Goal: Task Accomplishment & Management: Manage account settings

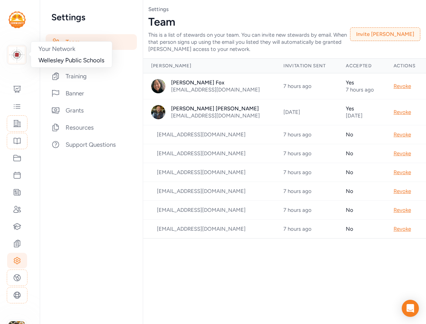
click at [17, 58] on img at bounding box center [17, 55] width 16 height 16
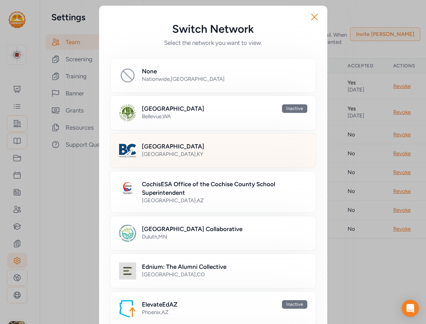
click at [166, 147] on h2 "Bullitt County Public Schools" at bounding box center [173, 146] width 62 height 9
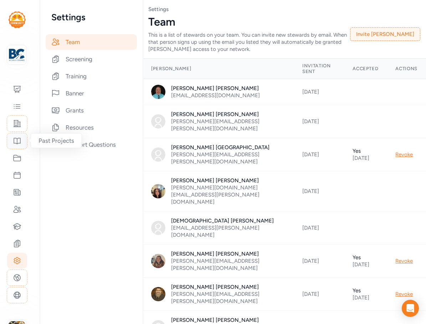
click at [19, 141] on icon at bounding box center [17, 141] width 9 height 9
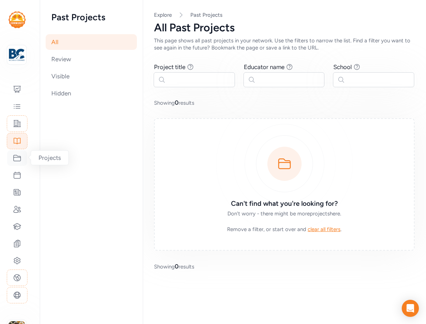
click at [19, 161] on icon at bounding box center [17, 158] width 9 height 9
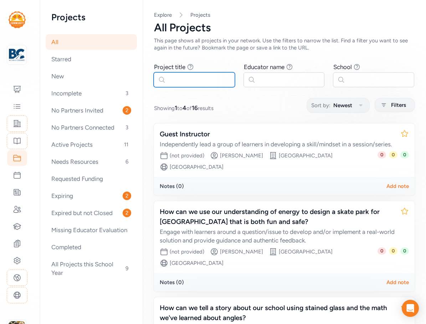
click at [193, 81] on input "text" at bounding box center [194, 79] width 81 height 15
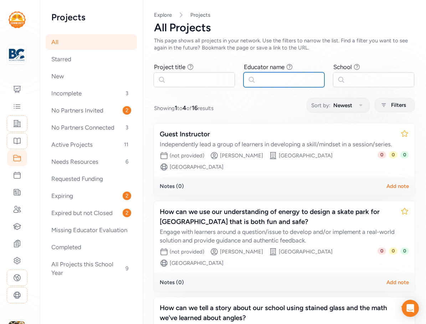
click at [264, 79] on input "text" at bounding box center [283, 79] width 81 height 15
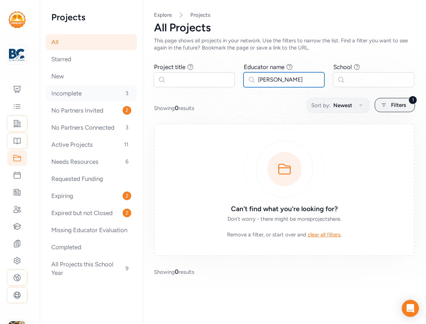
type input "bauer"
click at [79, 94] on div "Incomplete 3" at bounding box center [91, 93] width 91 height 16
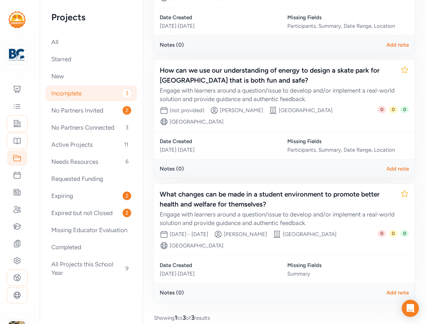
scroll to position [160, 0]
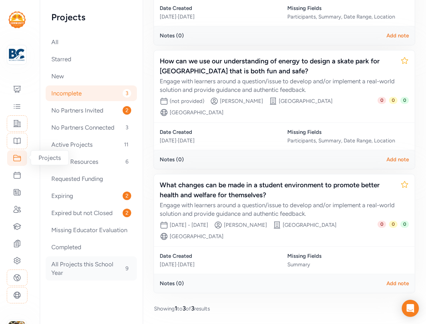
drag, startPoint x: 88, startPoint y: 270, endPoint x: 91, endPoint y: 263, distance: 8.3
click at [88, 270] on div "All Projects this School Year 9" at bounding box center [91, 268] width 91 height 24
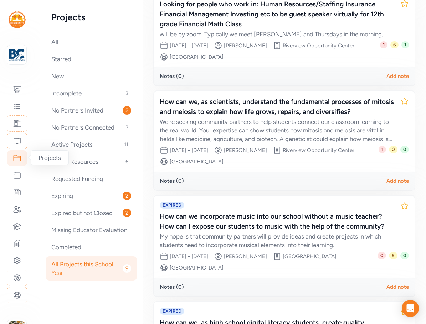
scroll to position [769, 0]
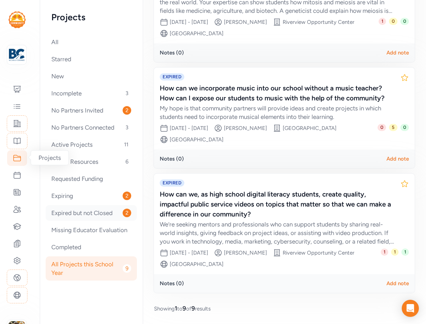
click at [80, 217] on div "Expired but not Closed 2" at bounding box center [91, 213] width 91 height 16
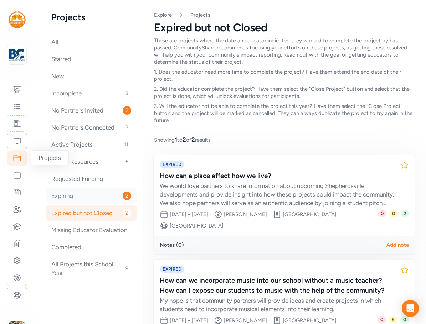
click at [81, 202] on div "Expiring 2" at bounding box center [91, 196] width 91 height 16
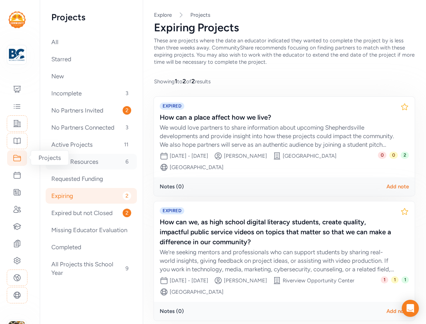
click at [88, 163] on div "Needs Resources 6" at bounding box center [91, 162] width 91 height 16
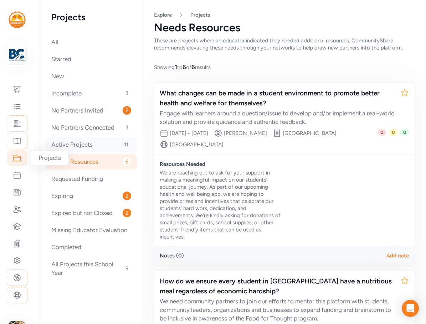
click at [85, 144] on div "Active Projects 11" at bounding box center [91, 145] width 91 height 16
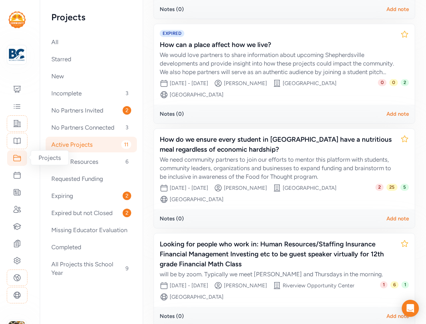
scroll to position [499, 0]
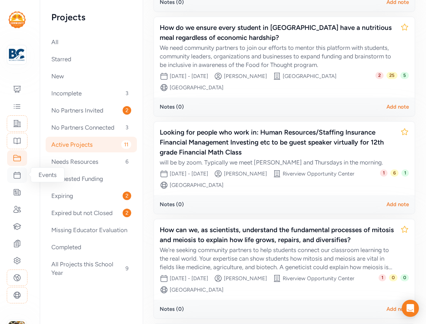
click at [14, 178] on icon at bounding box center [17, 175] width 6 height 6
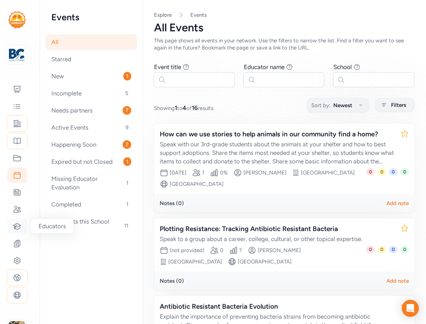
click at [17, 233] on div at bounding box center [17, 227] width 20 height 16
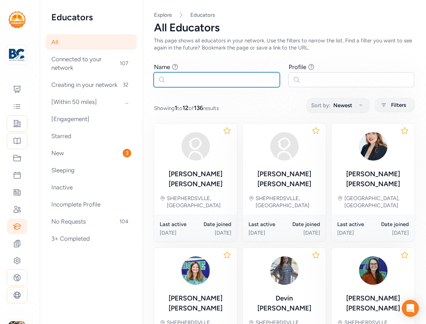
click at [210, 81] on input "text" at bounding box center [217, 79] width 126 height 15
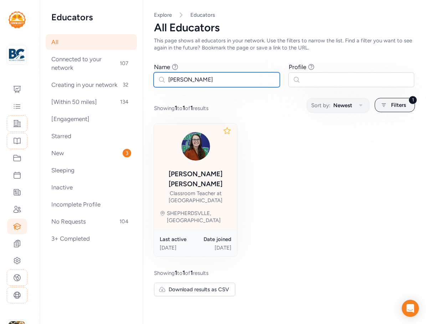
type input "bauer"
click at [215, 170] on div "Rebekah Bauer" at bounding box center [196, 179] width 72 height 20
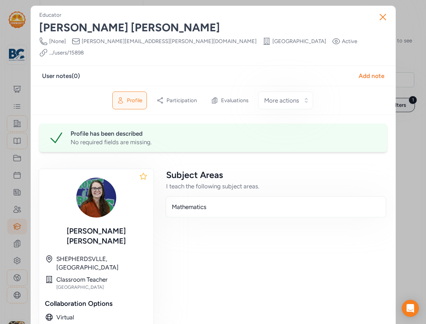
click at [84, 49] on link ".../users/ 15898" at bounding box center [66, 52] width 35 height 7
click at [341, 16] on icon "button" at bounding box center [382, 16] width 11 height 11
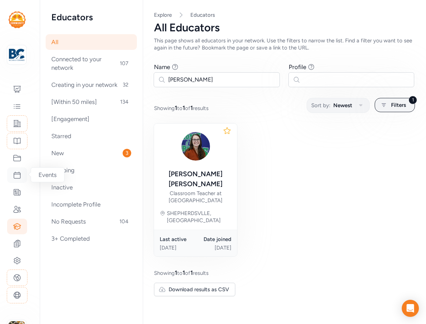
click at [15, 177] on icon at bounding box center [17, 175] width 9 height 9
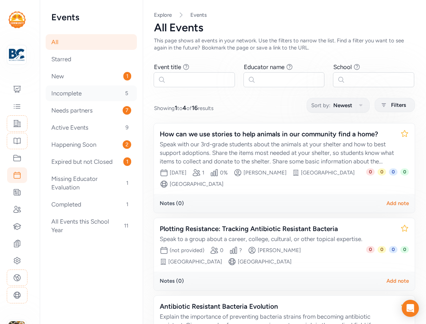
click at [80, 98] on div "Incomplete 5" at bounding box center [91, 93] width 91 height 16
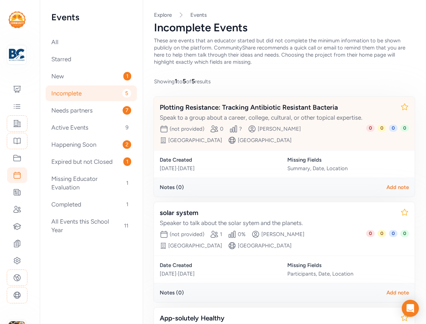
click at [295, 113] on div "Plotting Resistance: Tracking Antibiotic Resistant Bacteria Speak to a group ab…" at bounding box center [277, 112] width 235 height 19
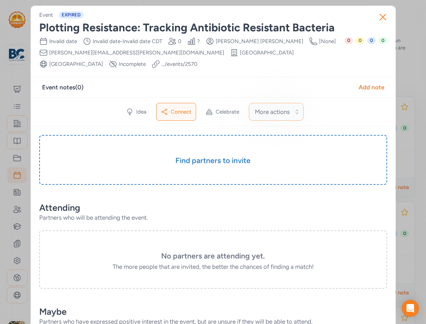
click at [282, 111] on span "More actions" at bounding box center [272, 112] width 35 height 9
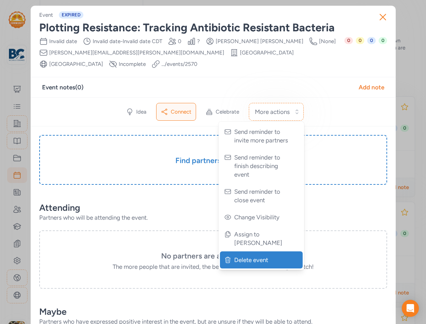
click at [270, 256] on span "Delete event" at bounding box center [262, 260] width 56 height 9
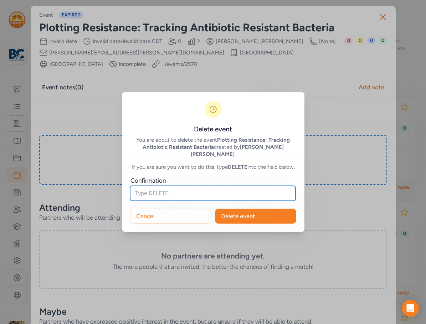
click at [178, 194] on input "text" at bounding box center [212, 193] width 165 height 15
type input "DELETE"
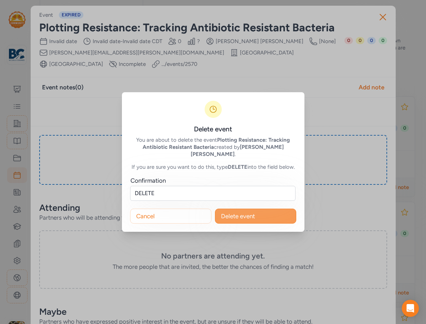
click at [225, 212] on span "Delete event" at bounding box center [238, 216] width 34 height 9
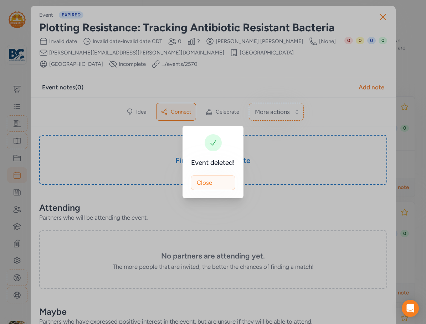
click at [210, 181] on span "Close" at bounding box center [204, 182] width 15 height 9
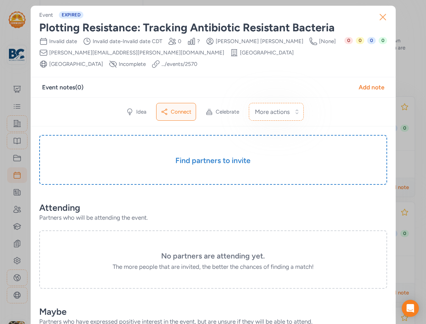
drag, startPoint x: 381, startPoint y: 14, endPoint x: 369, endPoint y: 20, distance: 14.0
click at [341, 14] on icon "button" at bounding box center [382, 16] width 11 height 11
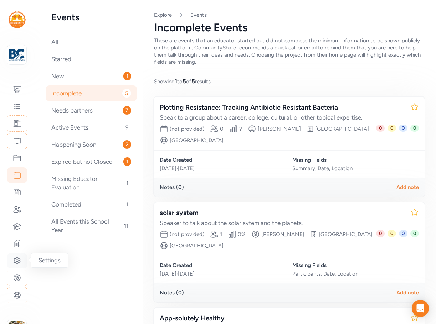
click at [19, 261] on icon at bounding box center [17, 260] width 9 height 9
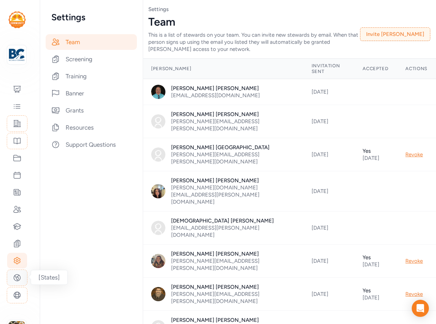
click at [18, 281] on icon at bounding box center [17, 278] width 6 height 6
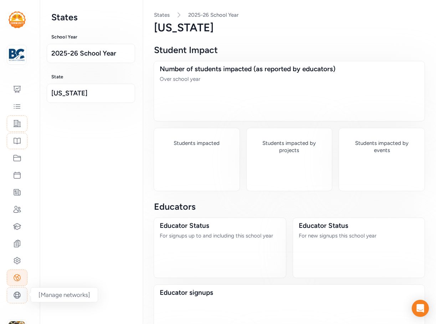
click at [21, 297] on icon at bounding box center [17, 295] width 9 height 9
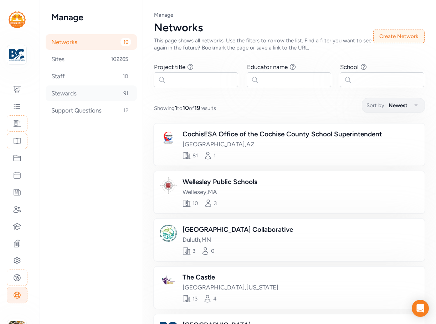
click at [69, 92] on div "Stewards 91" at bounding box center [91, 93] width 91 height 16
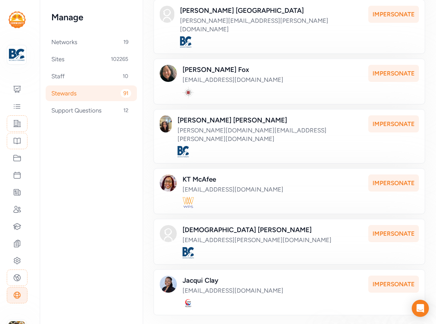
scroll to position [329, 0]
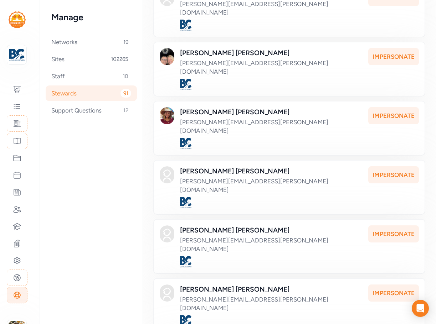
scroll to position [329, 0]
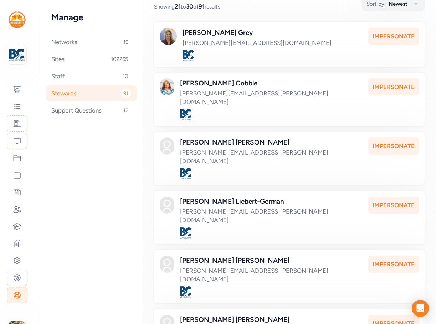
scroll to position [91, 0]
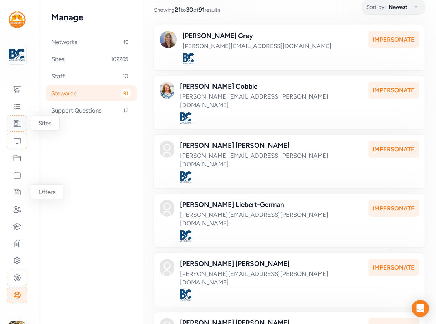
click at [20, 126] on icon at bounding box center [17, 123] width 7 height 6
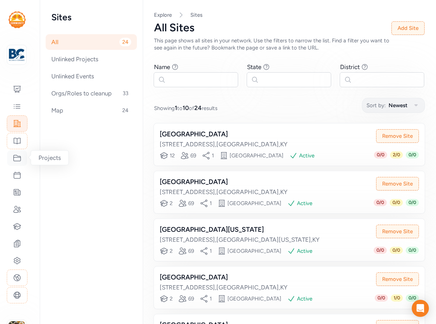
click at [16, 159] on icon at bounding box center [17, 158] width 9 height 9
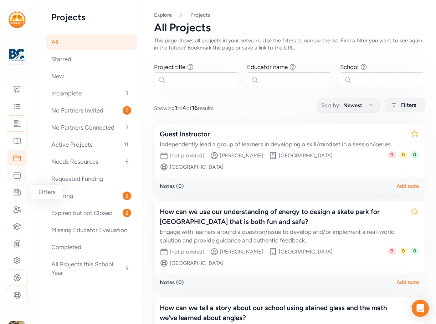
drag, startPoint x: 16, startPoint y: 185, endPoint x: 17, endPoint y: 175, distance: 10.1
click at [16, 185] on div at bounding box center [17, 192] width 20 height 16
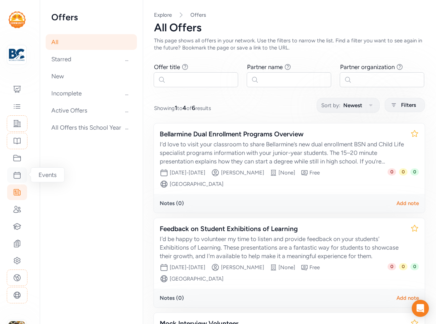
click at [17, 175] on icon at bounding box center [17, 175] width 9 height 9
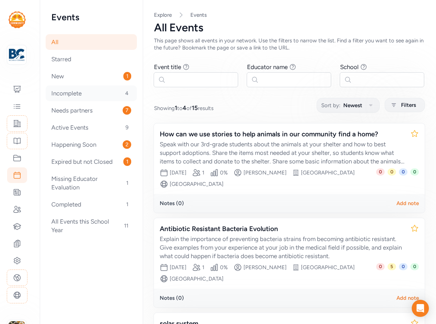
click at [98, 89] on div "Incomplete 4" at bounding box center [91, 93] width 91 height 16
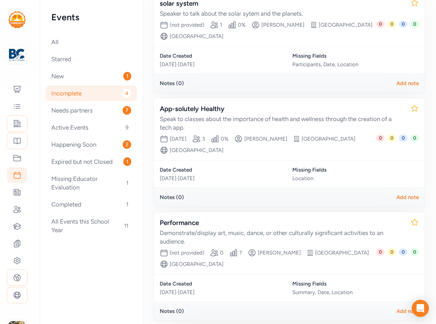
scroll to position [107, 0]
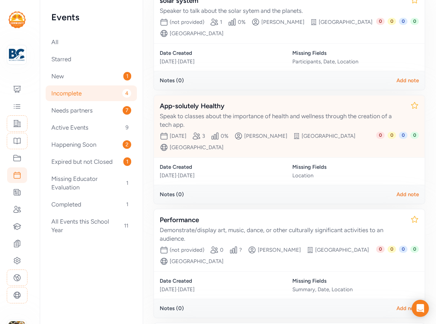
click at [265, 114] on div "Speak to classes about the importance of health and wellness through the creati…" at bounding box center [282, 120] width 245 height 17
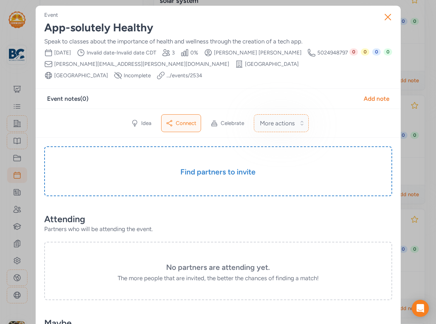
click at [294, 123] on button "More actions" at bounding box center [281, 123] width 55 height 18
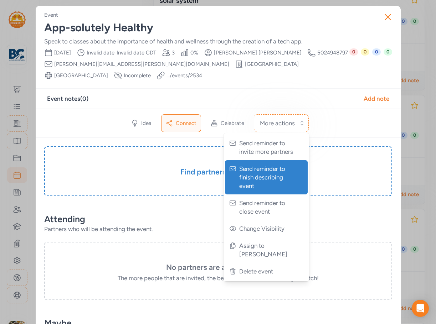
click at [261, 174] on span "Send reminder to finish describing event" at bounding box center [267, 178] width 56 height 26
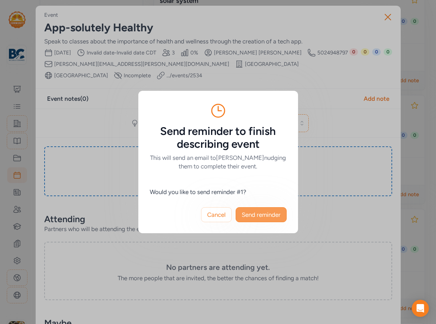
click at [269, 219] on button "Send reminder" at bounding box center [260, 214] width 51 height 15
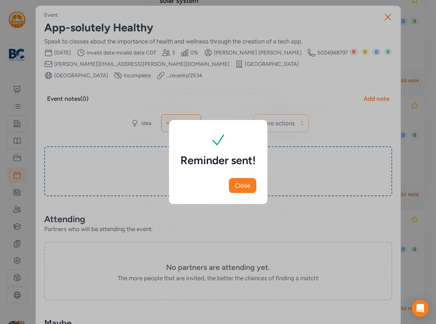
click at [244, 184] on span "Close" at bounding box center [242, 185] width 15 height 9
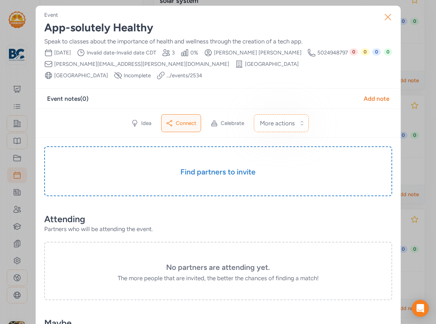
click at [341, 20] on icon "button" at bounding box center [388, 17] width 6 height 6
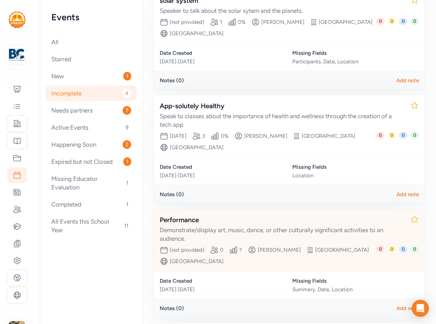
click at [282, 230] on div "Demonstrate/display art, music, dance, or other culturally significant activiti…" at bounding box center [282, 234] width 245 height 17
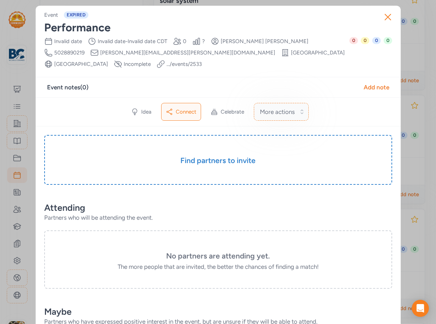
click at [262, 116] on button "More actions" at bounding box center [281, 112] width 55 height 18
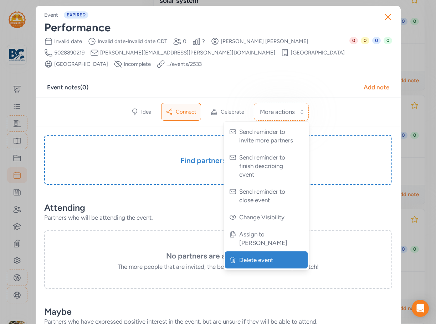
click at [256, 256] on span "Delete event" at bounding box center [267, 260] width 56 height 9
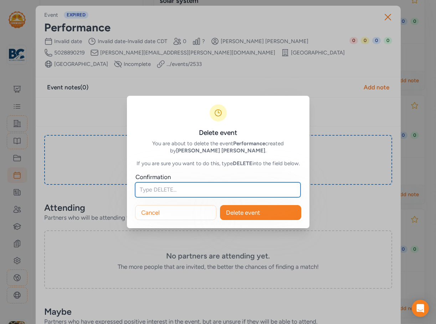
click at [161, 190] on input "text" at bounding box center [217, 189] width 165 height 15
type input "DELETE"
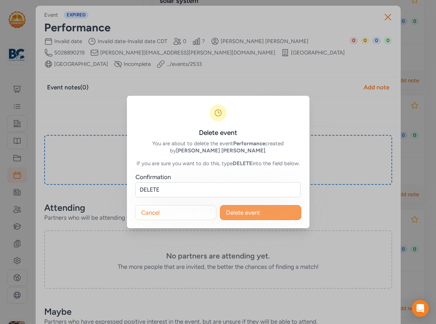
click at [270, 212] on button "Delete event" at bounding box center [260, 212] width 81 height 15
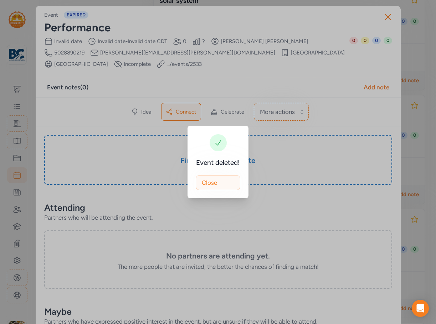
click at [224, 188] on button "Close" at bounding box center [218, 182] width 45 height 15
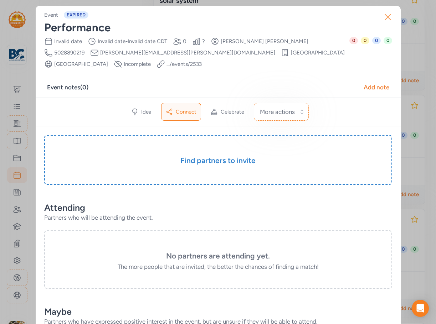
click at [341, 17] on icon "button" at bounding box center [388, 17] width 6 height 6
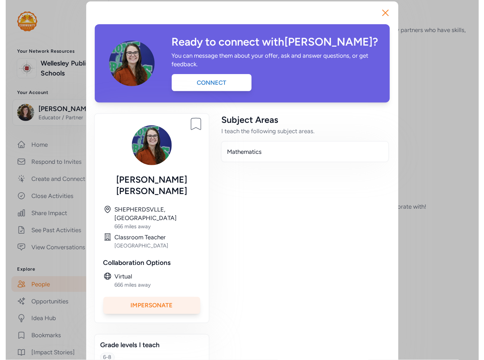
scroll to position [5, 0]
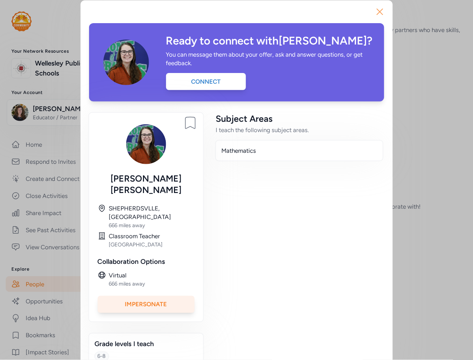
click at [378, 8] on icon "button" at bounding box center [379, 11] width 11 height 11
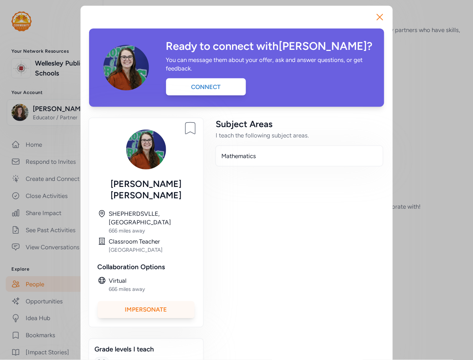
click at [151, 301] on div "Impersonate" at bounding box center [146, 309] width 97 height 17
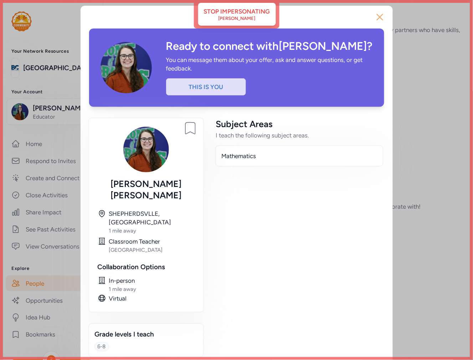
click at [381, 15] on icon "button" at bounding box center [379, 16] width 11 height 11
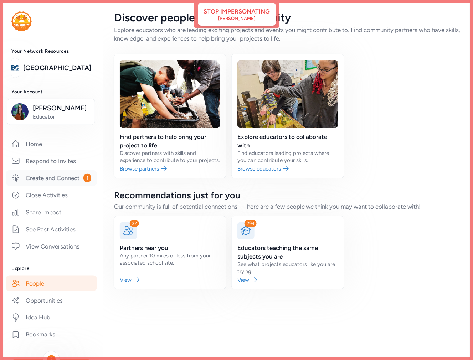
click at [42, 180] on link "Create and Connect 1" at bounding box center [51, 178] width 91 height 16
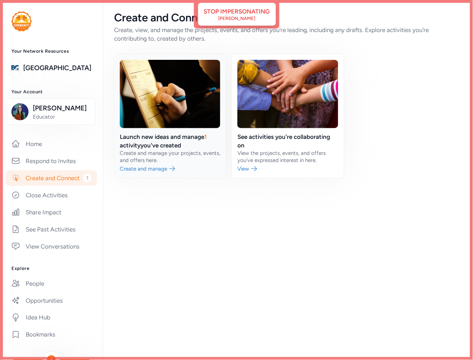
click at [182, 137] on link at bounding box center [170, 116] width 112 height 124
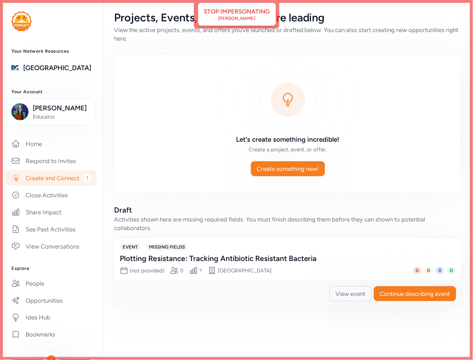
click at [347, 293] on span "View event" at bounding box center [351, 294] width 30 height 9
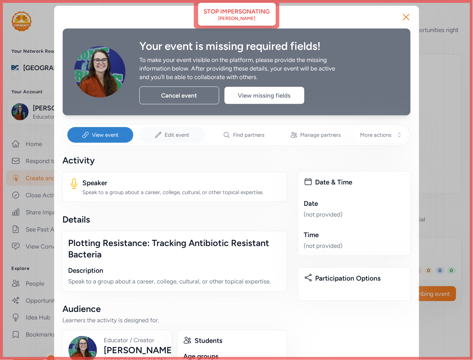
click at [168, 132] on span "Edit event" at bounding box center [177, 134] width 25 height 7
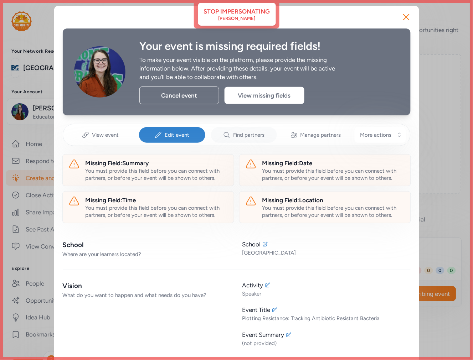
click at [245, 133] on span "Find partners" at bounding box center [248, 134] width 31 height 7
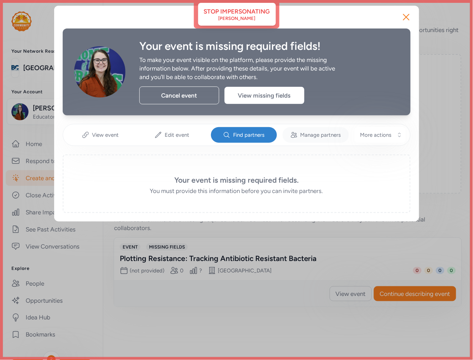
click at [329, 133] on span "Manage partners" at bounding box center [320, 134] width 41 height 7
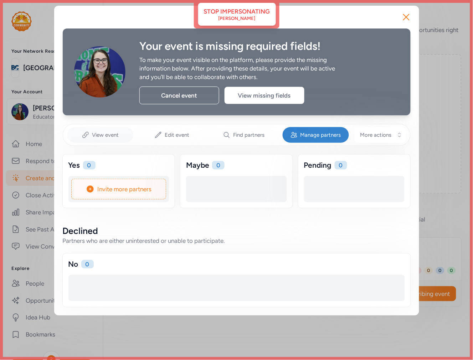
click at [90, 140] on div "View event" at bounding box center [100, 135] width 66 height 16
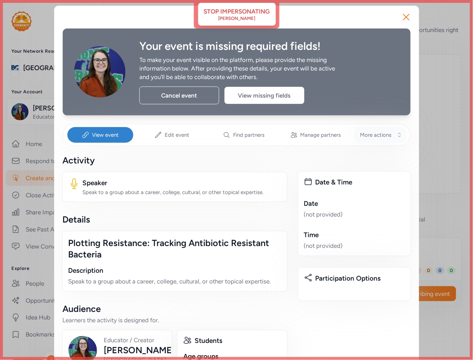
click at [389, 134] on button "More actions" at bounding box center [379, 135] width 51 height 16
click at [243, 18] on div "Your event is missing required fields! To make your event visible on the platfo…" at bounding box center [236, 225] width 365 height 439
click at [237, 22] on div "Your event is missing required fields! To make your event visible on the platfo…" at bounding box center [236, 225] width 365 height 439
click at [405, 15] on icon "button" at bounding box center [406, 17] width 6 height 6
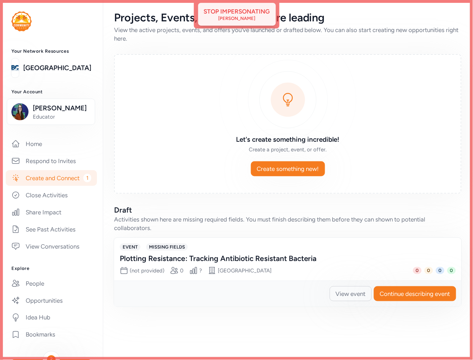
click at [250, 16] on div "Rebekah Bauer" at bounding box center [236, 19] width 37 height 6
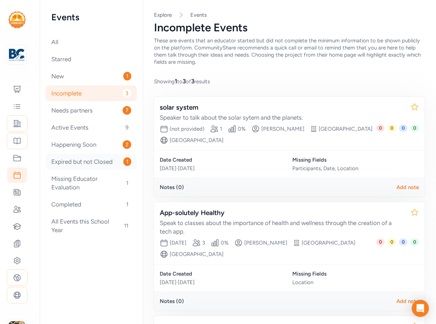
click at [79, 160] on div "Expired but not Closed 1" at bounding box center [91, 162] width 91 height 16
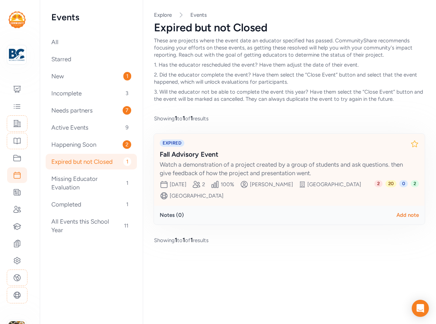
click at [245, 161] on div "Watch a demonstration of a project created by a group of students and ask quest…" at bounding box center [282, 168] width 245 height 17
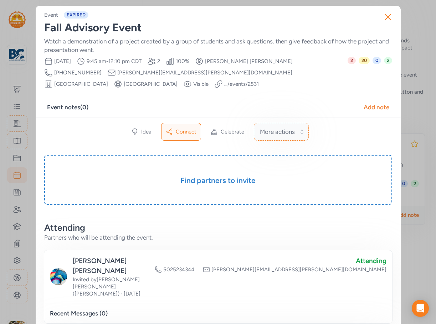
click at [277, 130] on span "More actions" at bounding box center [277, 132] width 35 height 9
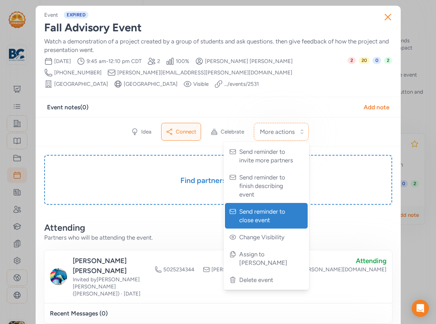
click at [269, 219] on span "Send reminder to close event" at bounding box center [267, 215] width 56 height 17
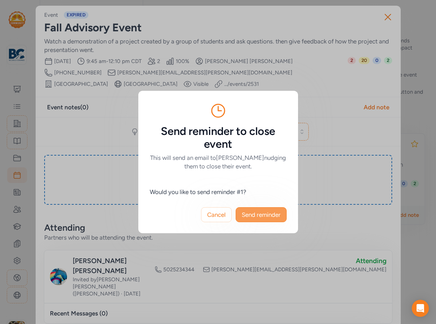
click at [266, 212] on span "Send reminder" at bounding box center [260, 215] width 39 height 9
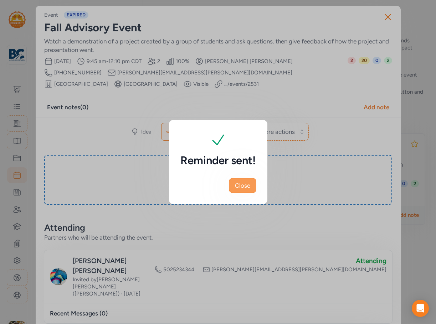
click at [245, 187] on span "Close" at bounding box center [242, 185] width 15 height 9
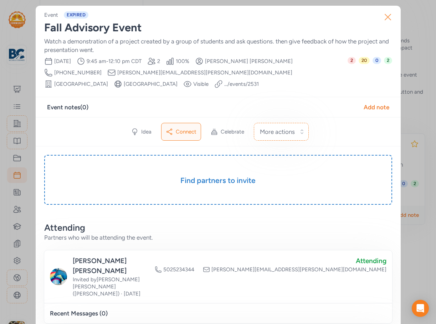
click at [383, 21] on icon "button" at bounding box center [387, 16] width 11 height 11
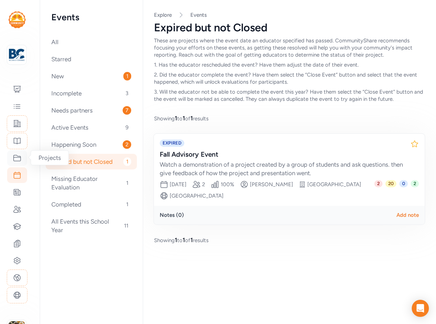
click at [15, 162] on icon at bounding box center [17, 158] width 9 height 9
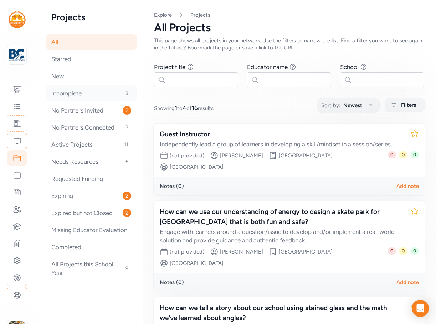
click at [82, 95] on div "Incomplete 3" at bounding box center [91, 93] width 91 height 16
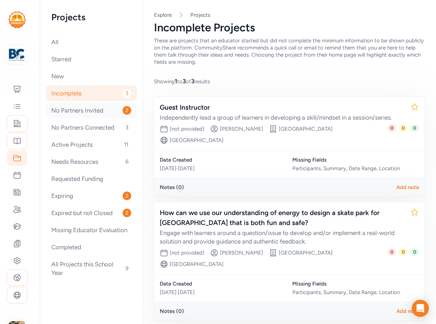
click at [81, 115] on div "No Partners Invited 2" at bounding box center [91, 111] width 91 height 16
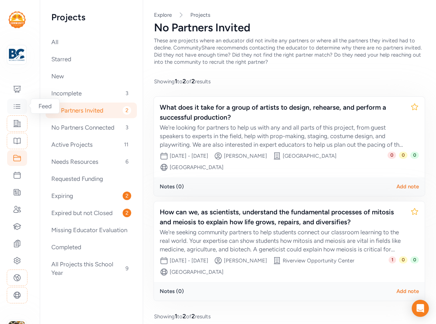
click at [19, 108] on icon at bounding box center [17, 106] width 9 height 9
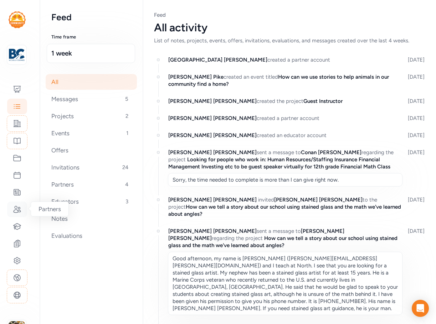
click at [17, 212] on icon at bounding box center [17, 209] width 9 height 9
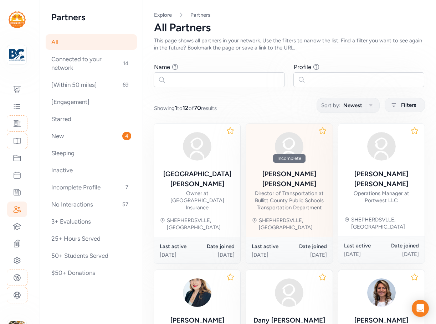
click at [311, 176] on div "David Phelps Director of Transportation at Bullitt County Public Schools Transp…" at bounding box center [288, 190] width 75 height 42
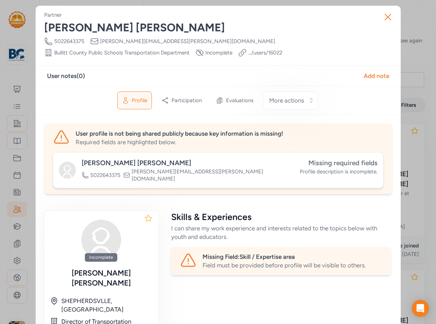
click at [343, 164] on span "Missing required fields" at bounding box center [342, 163] width 69 height 8
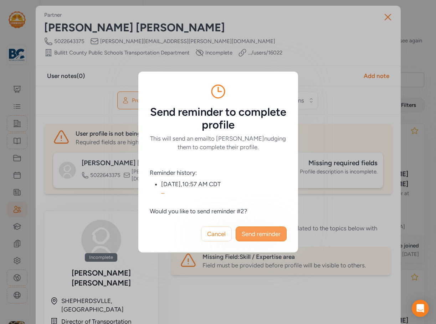
click at [264, 228] on button "Send reminder" at bounding box center [260, 234] width 51 height 15
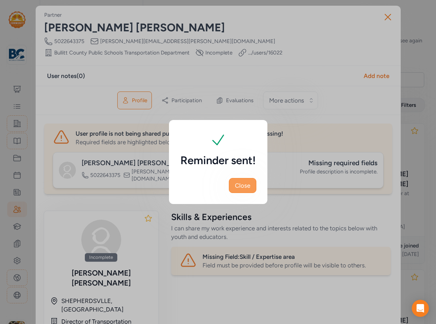
click at [246, 188] on span "Close" at bounding box center [242, 185] width 15 height 9
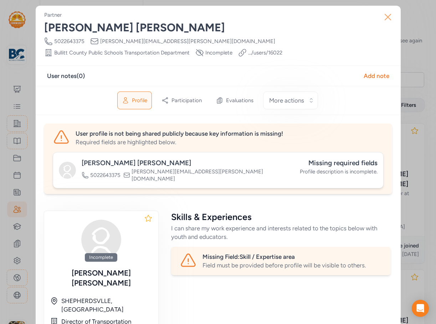
click at [385, 17] on icon "button" at bounding box center [388, 17] width 6 height 6
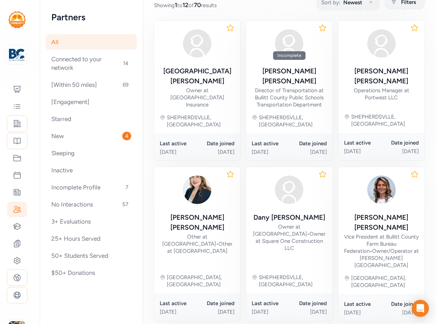
scroll to position [107, 0]
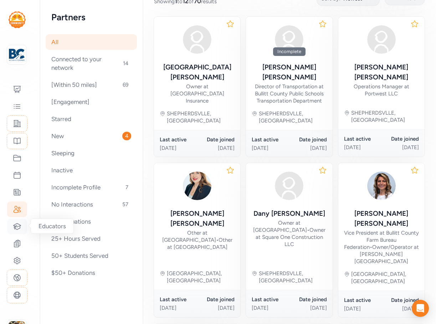
click at [18, 228] on icon at bounding box center [17, 226] width 9 height 9
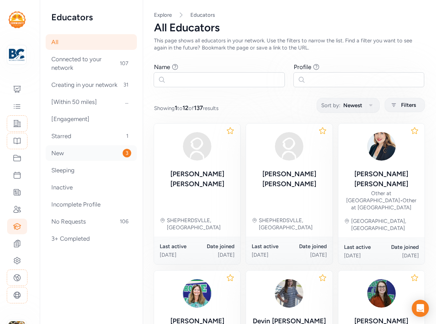
click at [79, 156] on div "New 3" at bounding box center [91, 153] width 91 height 16
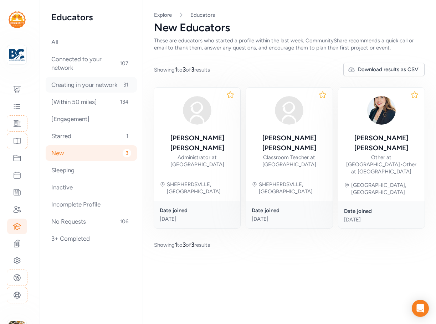
click at [79, 85] on div "Creating in your network 31" at bounding box center [91, 85] width 91 height 16
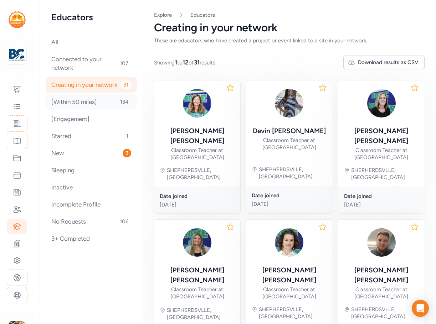
click at [75, 104] on div "[Within 50 miles] 134" at bounding box center [91, 102] width 91 height 16
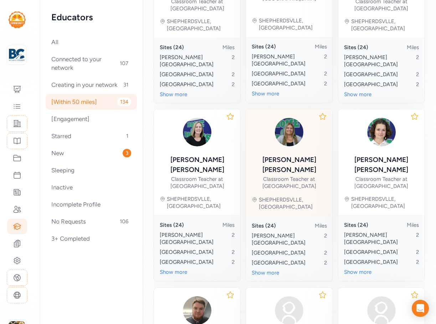
scroll to position [418, 0]
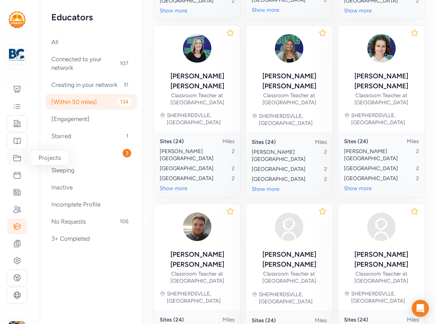
click at [16, 157] on icon at bounding box center [17, 158] width 7 height 6
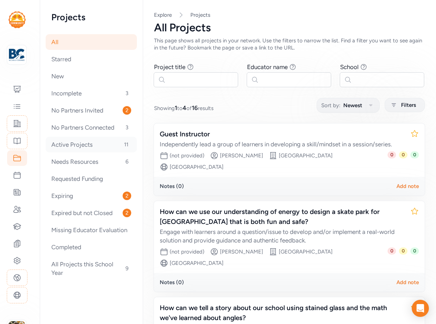
click at [94, 148] on div "Active Projects 11" at bounding box center [91, 145] width 91 height 16
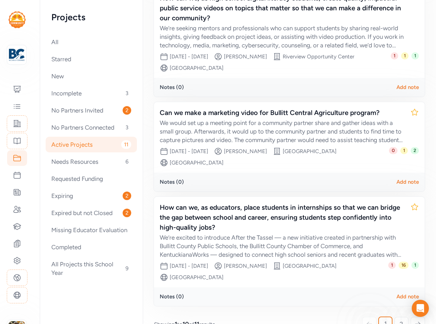
scroll to position [863, 0]
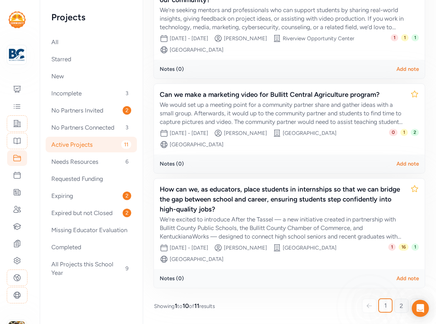
click at [400, 306] on link "2" at bounding box center [401, 306] width 14 height 14
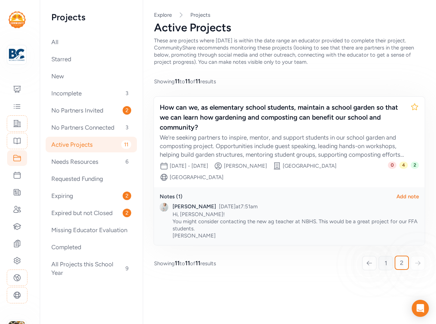
click at [385, 268] on link "1" at bounding box center [385, 263] width 14 height 14
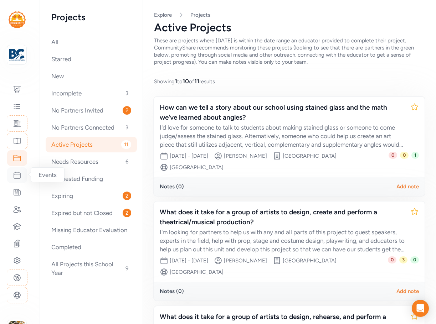
click at [19, 179] on icon at bounding box center [17, 175] width 9 height 9
